Goal: Transaction & Acquisition: Download file/media

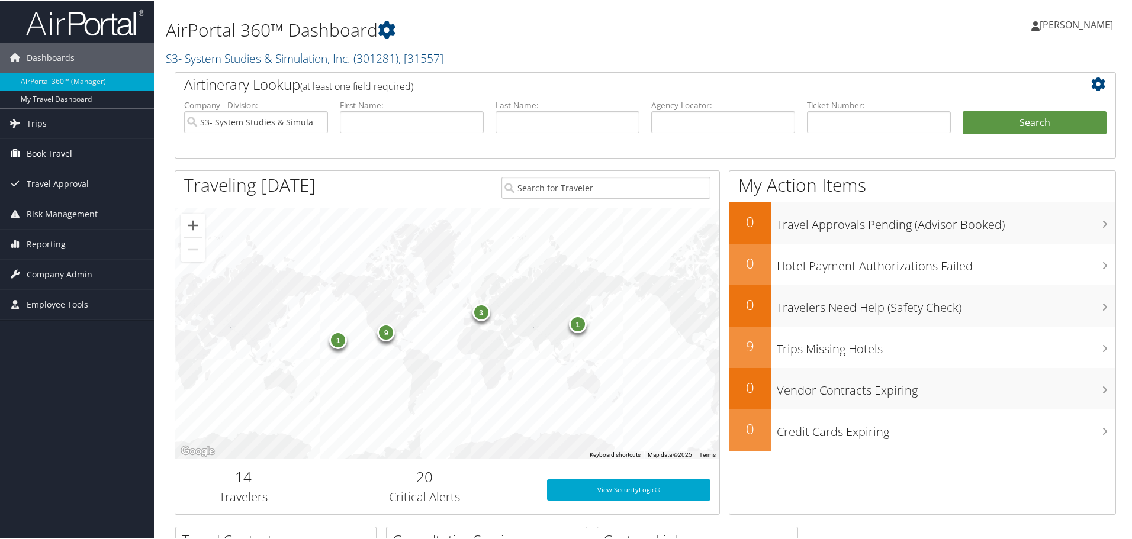
click at [23, 151] on icon at bounding box center [15, 152] width 18 height 18
click at [76, 238] on span "Travel Approval" at bounding box center [58, 236] width 62 height 30
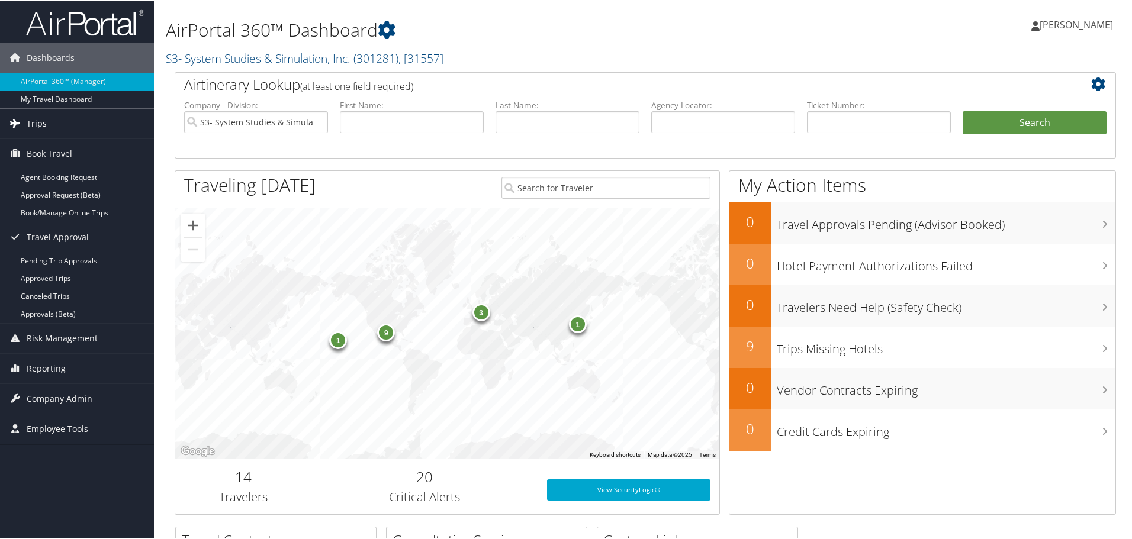
click at [47, 121] on link "Trips" at bounding box center [77, 123] width 154 height 30
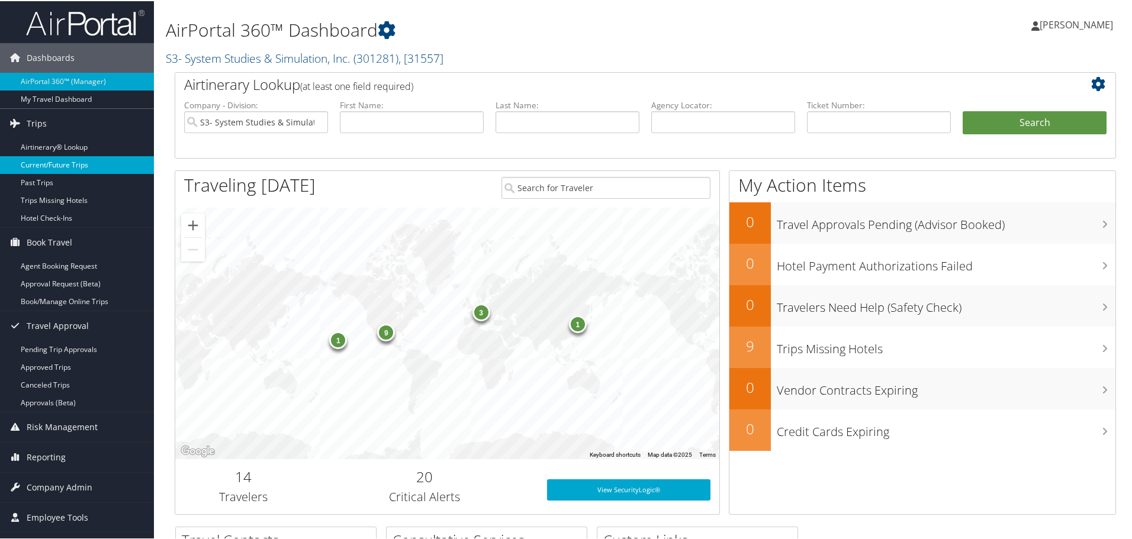
click at [43, 172] on link "Current/Future Trips" at bounding box center [77, 164] width 154 height 18
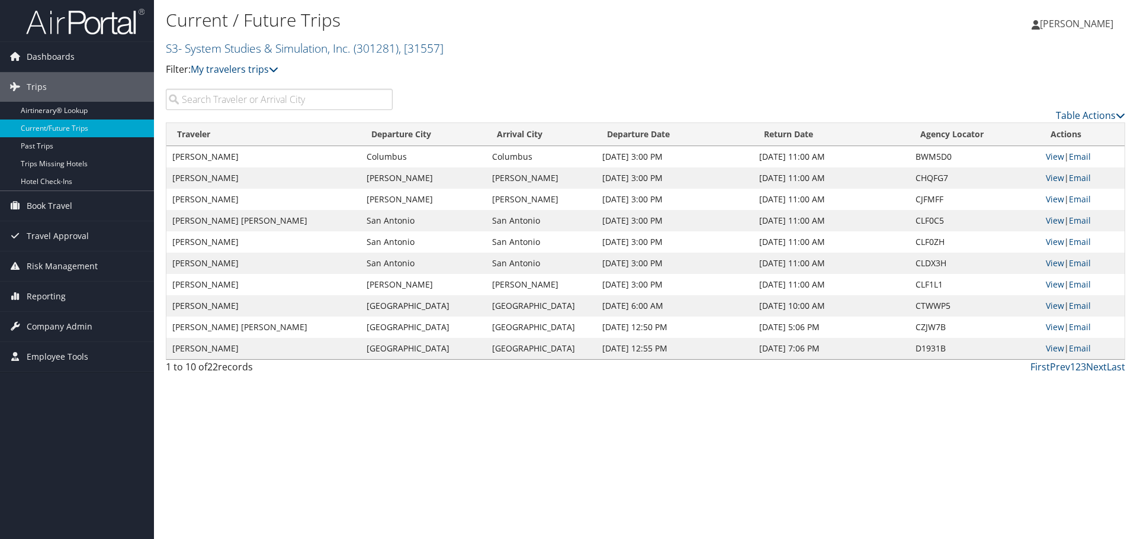
click at [287, 94] on input "search" at bounding box center [279, 99] width 227 height 21
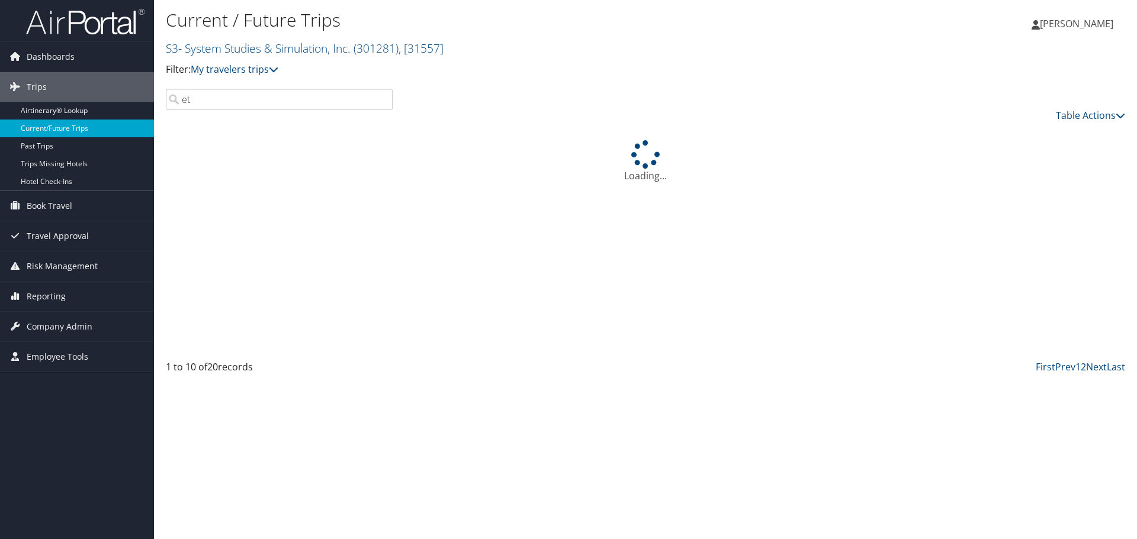
type input "e"
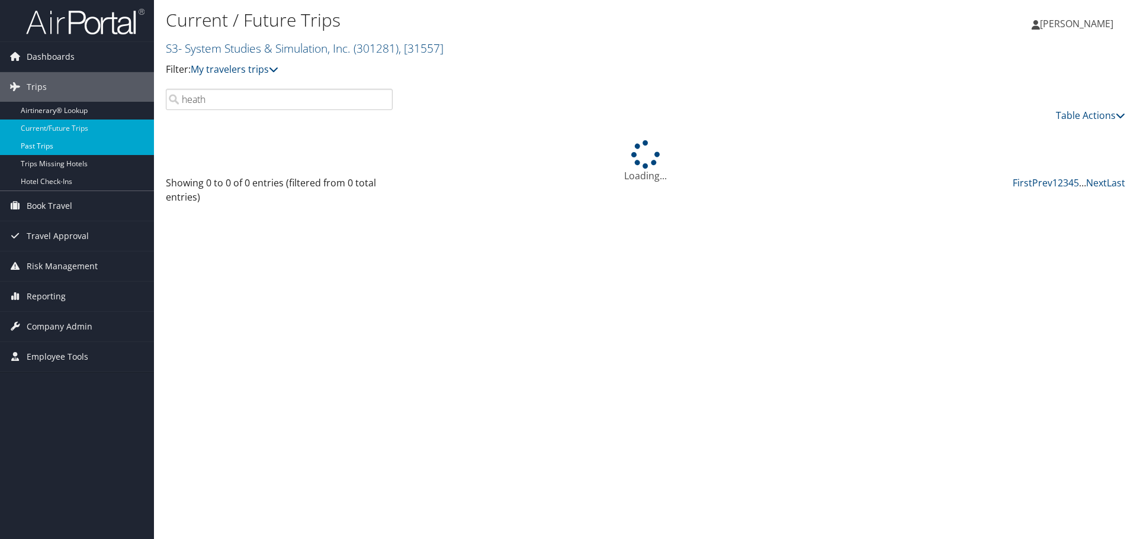
type input "heath"
click at [73, 150] on link "Past Trips" at bounding box center [77, 146] width 154 height 18
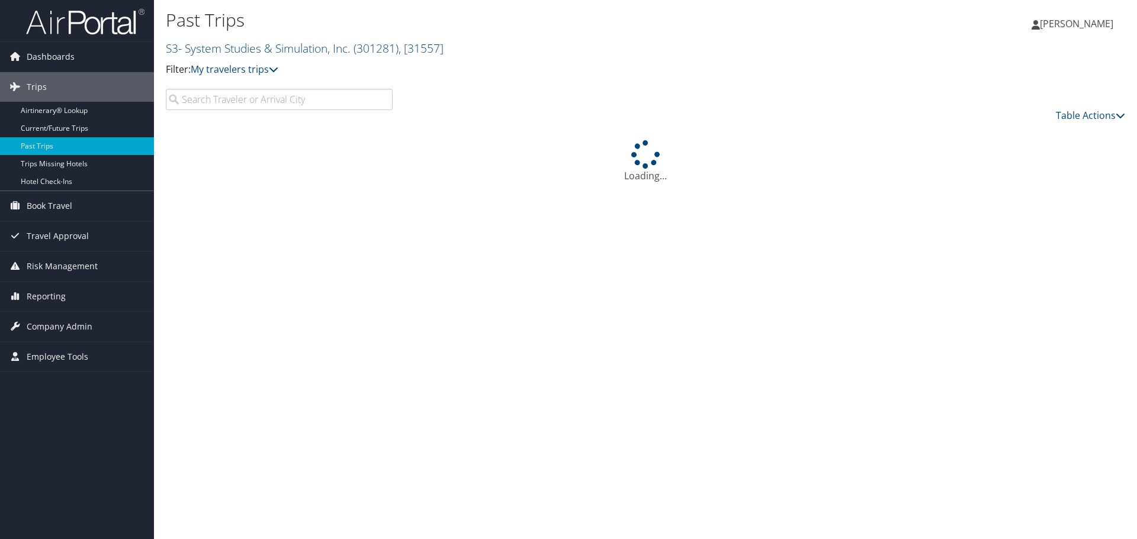
click at [248, 102] on input "search" at bounding box center [279, 99] width 227 height 21
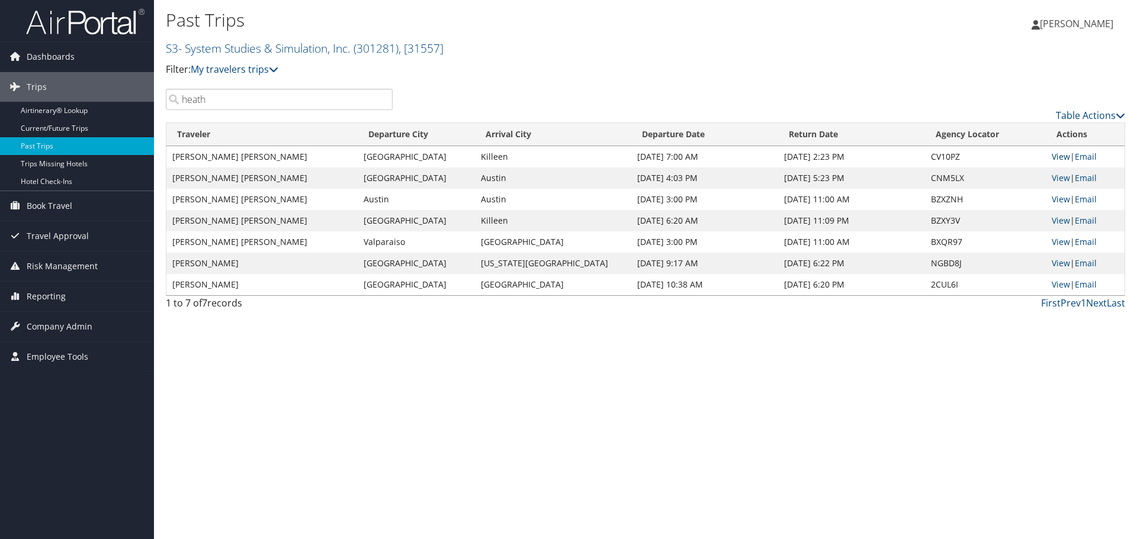
type input "heath"
click at [1057, 157] on link "View" at bounding box center [1060, 156] width 18 height 11
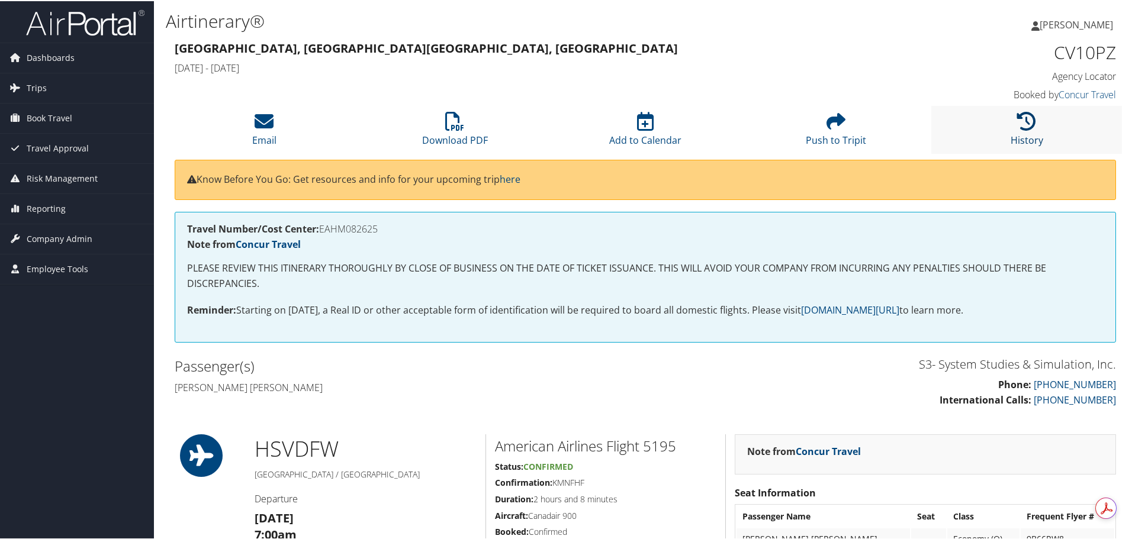
click at [1017, 134] on link "History" at bounding box center [1027, 131] width 33 height 28
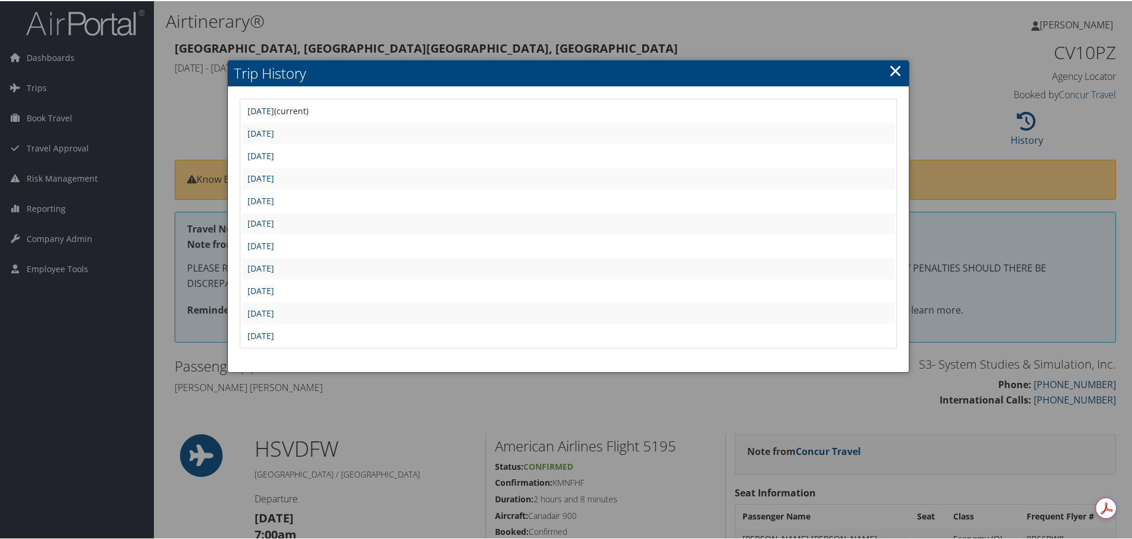
click at [274, 110] on link "Sat Aug 30 12:50:23 MDT 2025" at bounding box center [260, 109] width 27 height 11
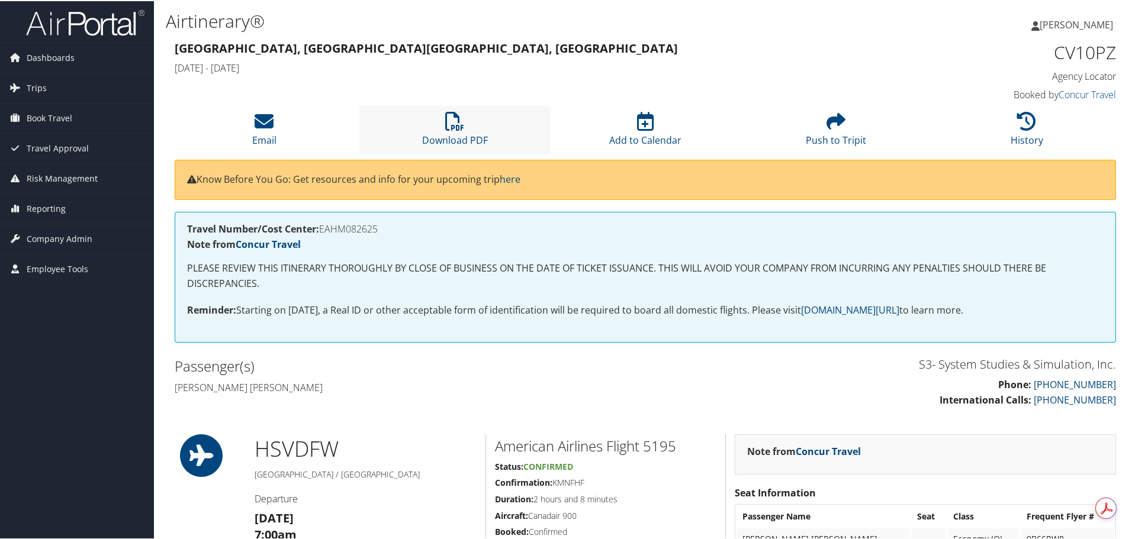
click at [434, 130] on li "Download PDF" at bounding box center [454, 129] width 191 height 48
